Goal: Navigation & Orientation: Go to known website

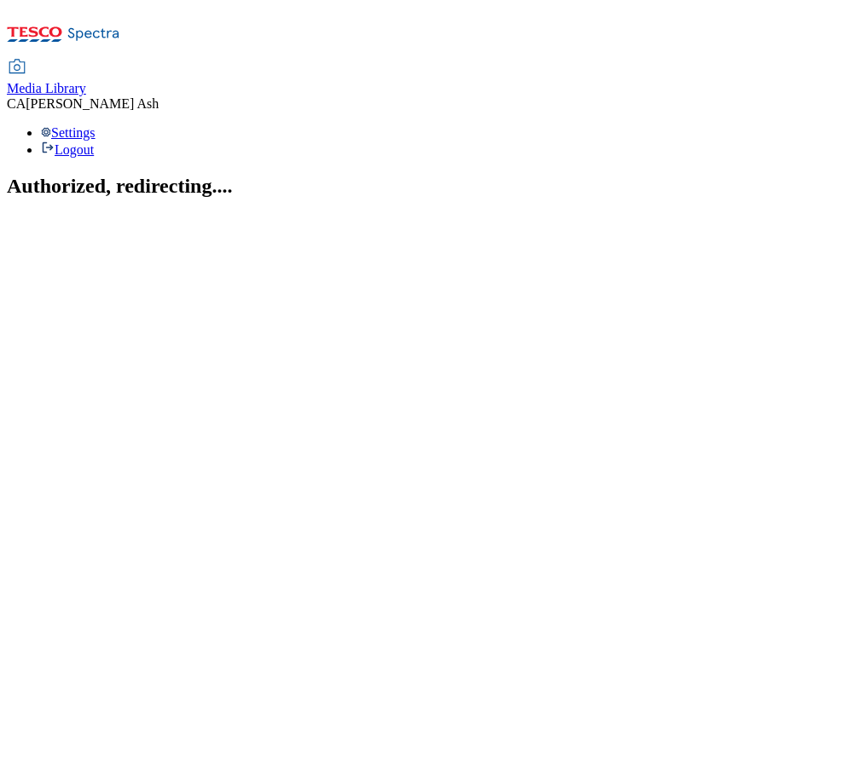
click at [673, 175] on section "Authorized, redirecting...." at bounding box center [426, 186] width 838 height 23
